Goal: Task Accomplishment & Management: Use online tool/utility

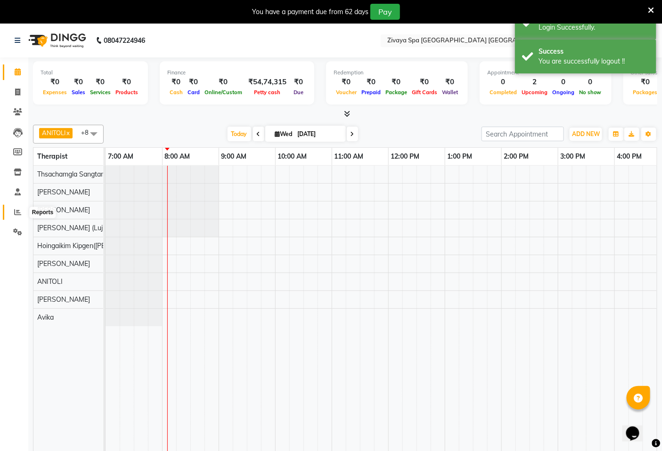
click at [15, 208] on span at bounding box center [17, 212] width 16 height 11
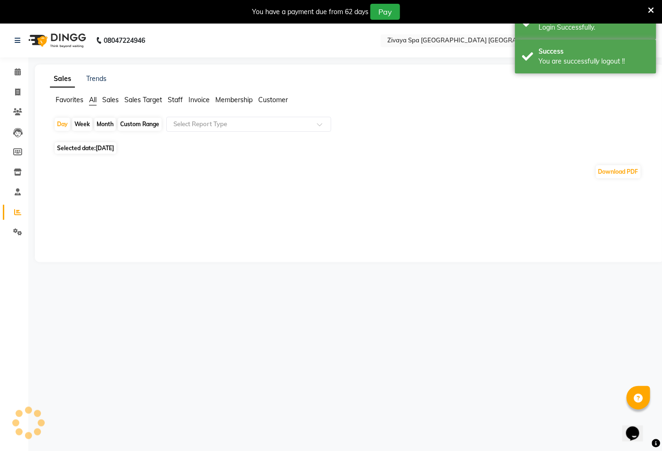
click at [139, 97] on span "Sales Target" at bounding box center [143, 100] width 38 height 8
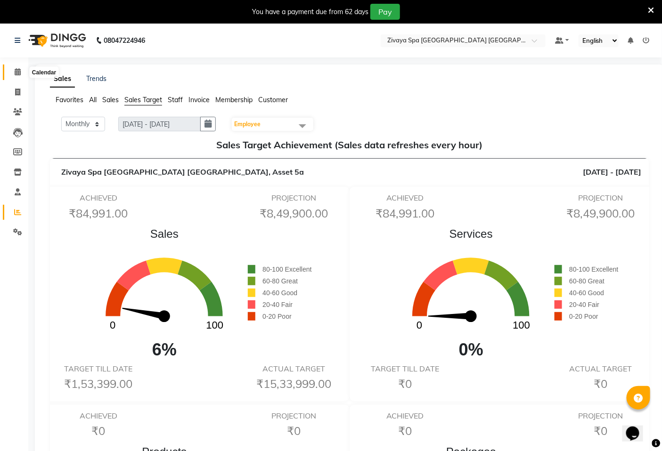
click at [17, 73] on icon at bounding box center [18, 71] width 6 height 7
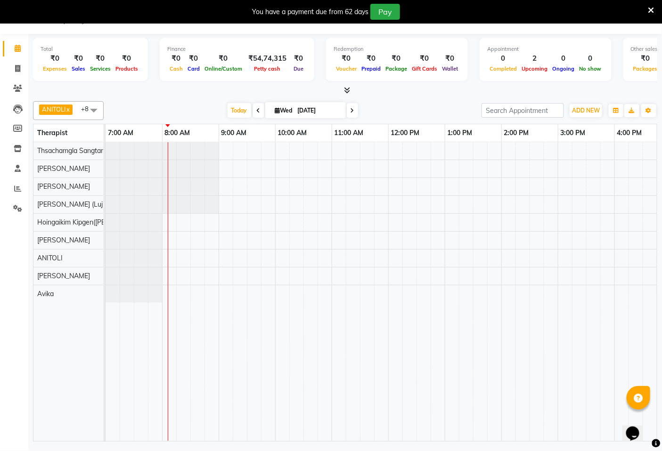
click at [94, 108] on span at bounding box center [93, 110] width 19 height 18
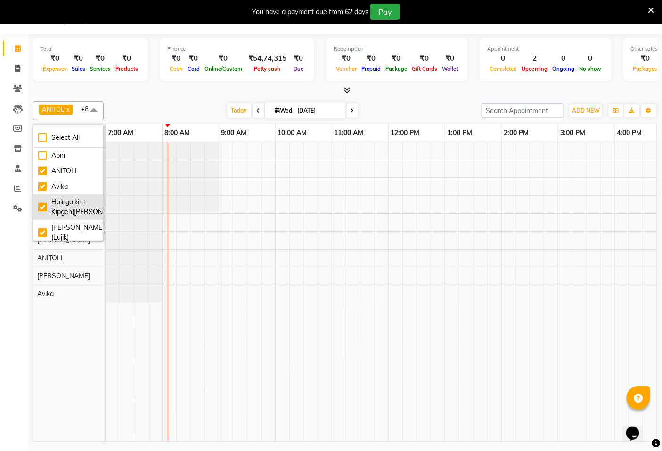
click at [40, 186] on div "Avika" at bounding box center [68, 187] width 60 height 10
checkbox input "false"
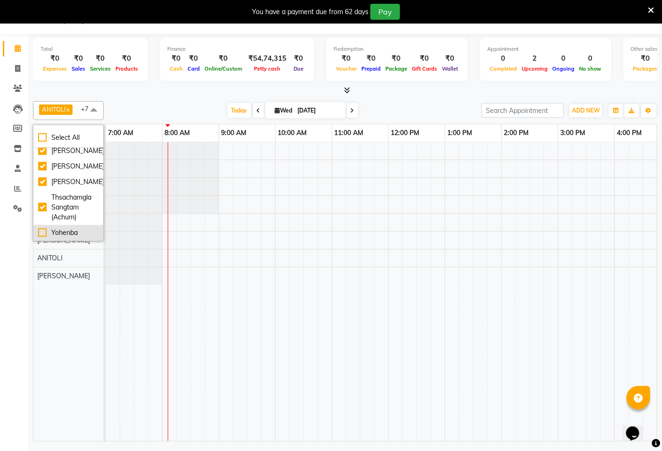
scroll to position [127, 0]
click at [41, 180] on div "[PERSON_NAME]" at bounding box center [68, 182] width 60 height 10
click at [138, 102] on div "ANITOLI x [PERSON_NAME]([PERSON_NAME]) x [PERSON_NAME] ([PERSON_NAME]) x [PERSO…" at bounding box center [345, 110] width 624 height 19
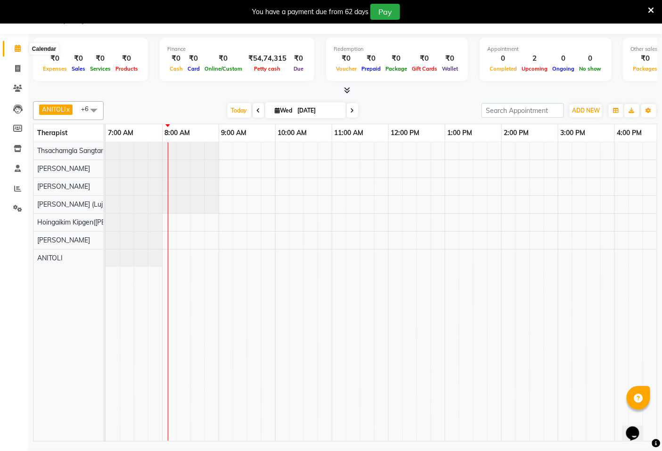
click at [16, 47] on icon at bounding box center [18, 48] width 6 height 7
click at [89, 110] on span at bounding box center [93, 110] width 19 height 18
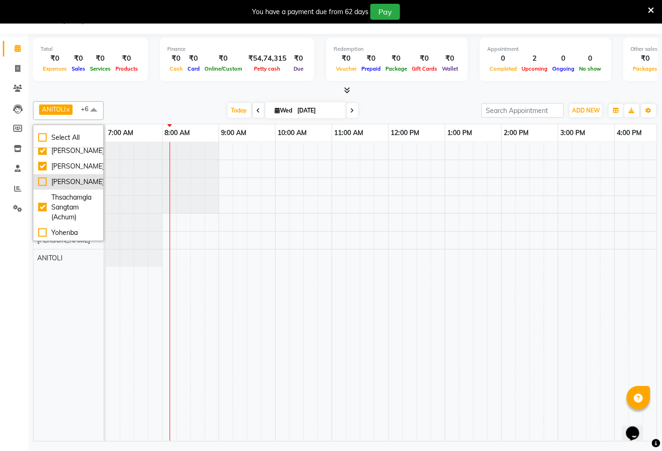
click at [45, 182] on div "[PERSON_NAME]" at bounding box center [68, 182] width 60 height 10
checkbox input "true"
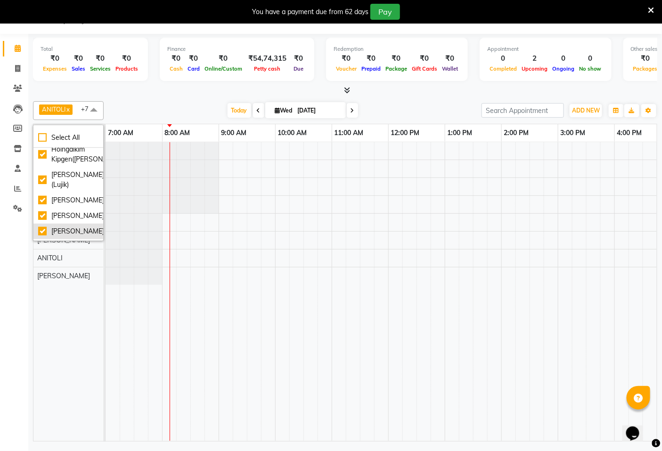
scroll to position [0, 0]
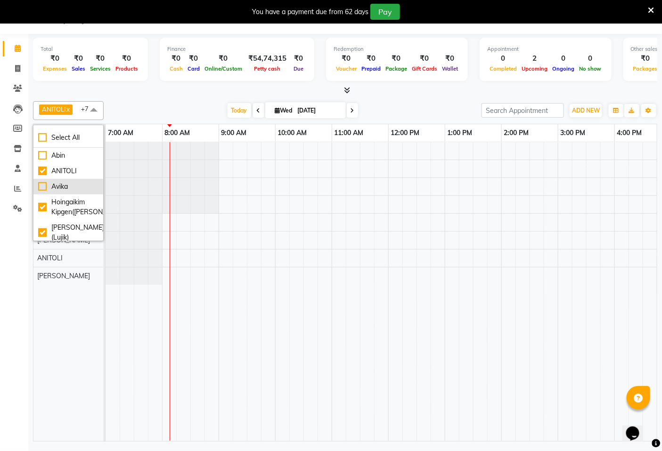
click at [41, 186] on div "Avika" at bounding box center [68, 187] width 60 height 10
checkbox input "true"
click at [14, 53] on span at bounding box center [17, 48] width 16 height 11
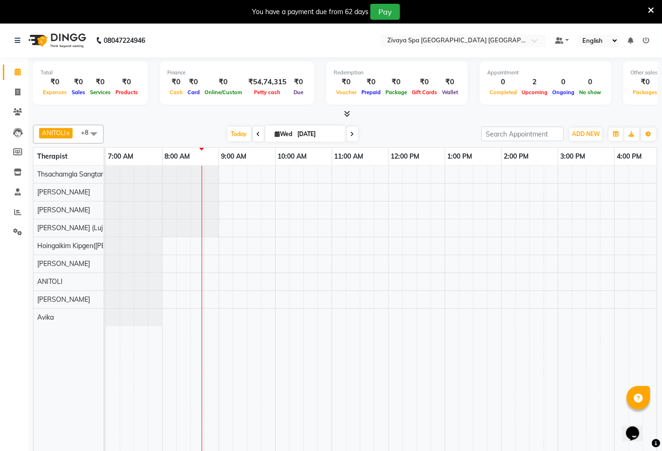
scroll to position [24, 0]
